Goal: Navigation & Orientation: Understand site structure

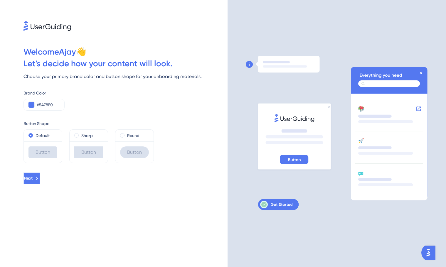
click at [40, 181] on button "Next" at bounding box center [31, 178] width 17 height 12
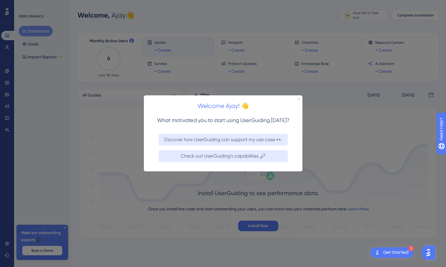
click at [299, 98] on icon "Close Preview" at bounding box center [298, 99] width 2 height 2
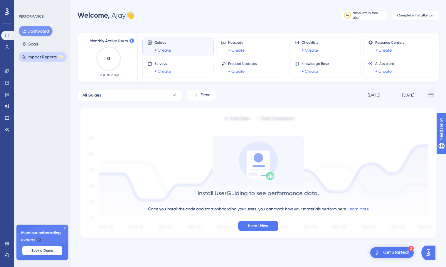
click at [46, 57] on button "Impact Reports BETA" at bounding box center [43, 57] width 48 height 11
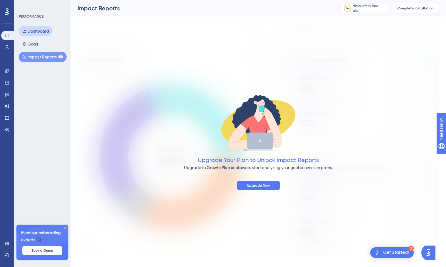
click at [37, 32] on button "Dashboard" at bounding box center [36, 31] width 34 height 11
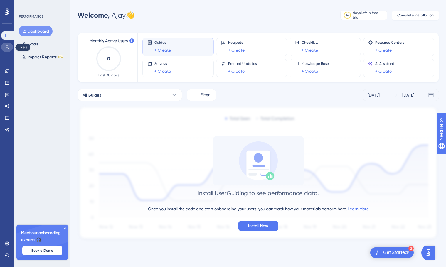
click at [8, 48] on icon at bounding box center [7, 47] width 3 height 4
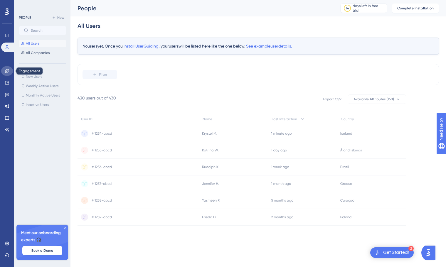
click at [6, 72] on icon at bounding box center [7, 71] width 5 height 5
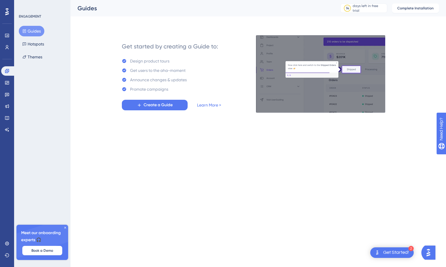
click at [34, 32] on button "Guides" at bounding box center [32, 31] width 26 height 11
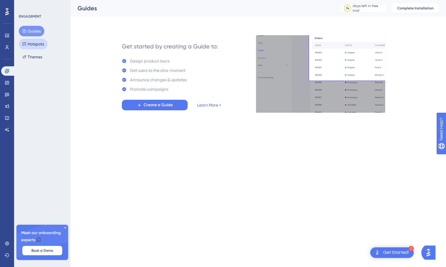
click at [33, 42] on button "Hotspots" at bounding box center [33, 44] width 29 height 11
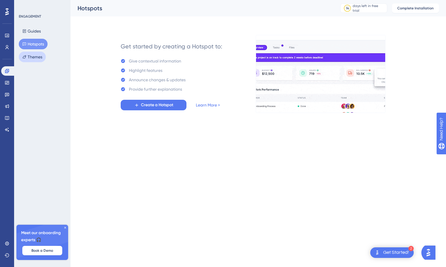
click at [33, 56] on button "Themes" at bounding box center [32, 57] width 27 height 11
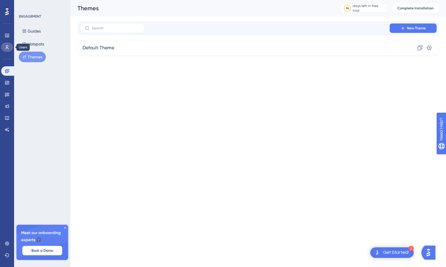
click at [8, 47] on icon at bounding box center [7, 47] width 5 height 5
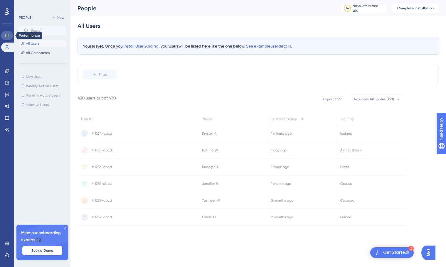
click at [7, 35] on icon at bounding box center [7, 36] width 4 height 4
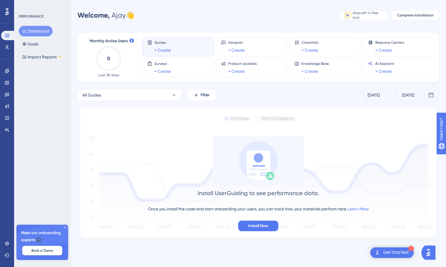
click at [35, 31] on button "Dashboard" at bounding box center [36, 31] width 34 height 11
